Goal: Find specific page/section: Find specific page/section

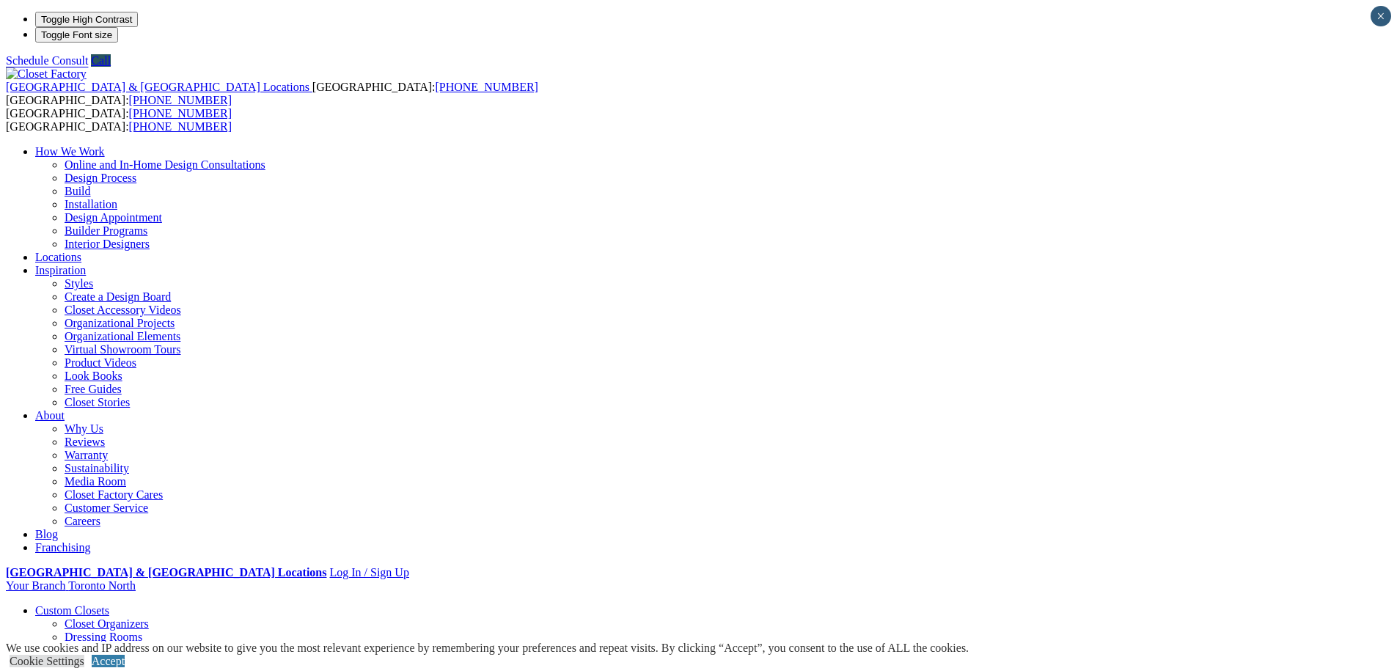
click at [149, 617] on link "Closet Organizers" at bounding box center [107, 623] width 84 height 12
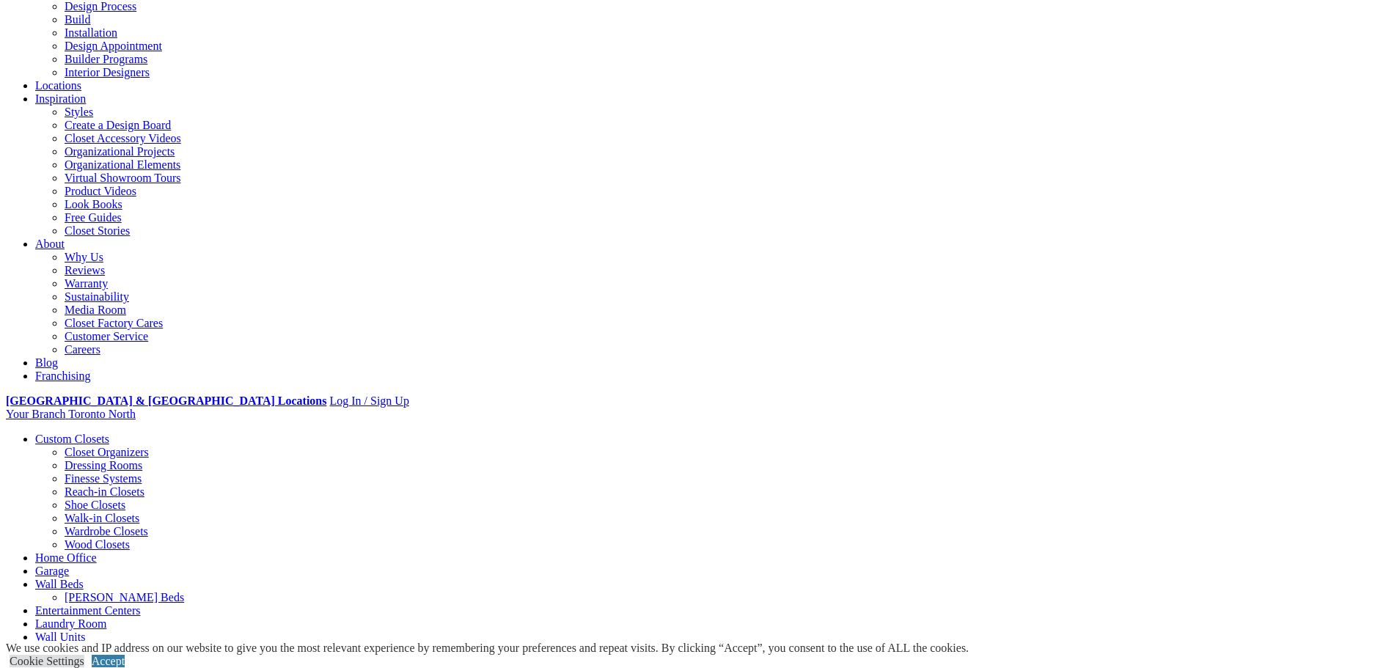
select select "**"
